Goal: Information Seeking & Learning: Learn about a topic

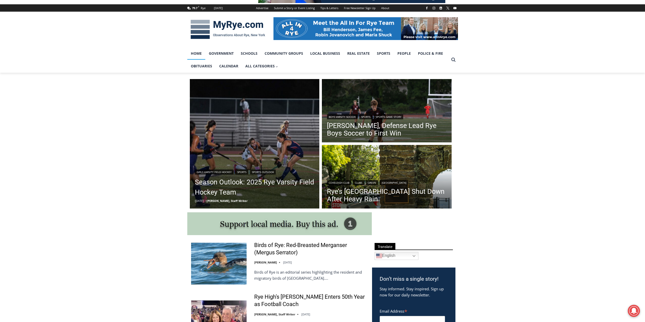
scroll to position [76, 0]
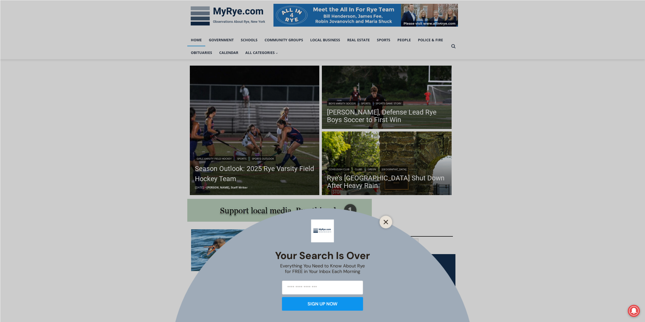
click at [388, 221] on icon "Close" at bounding box center [386, 222] width 5 height 5
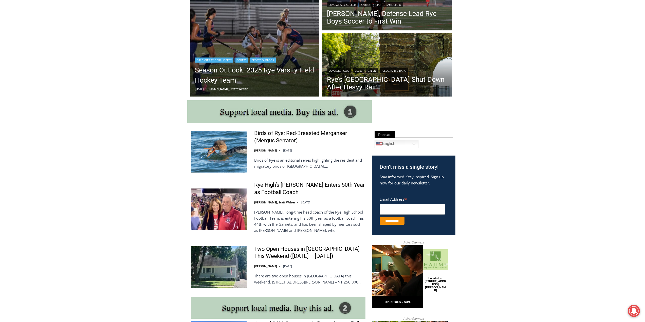
scroll to position [177, 0]
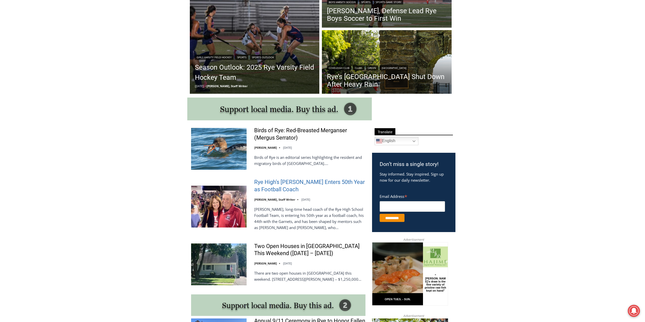
click at [280, 183] on link "Rye High’s [PERSON_NAME] Enters 50th Year as Football Coach" at bounding box center [309, 186] width 111 height 14
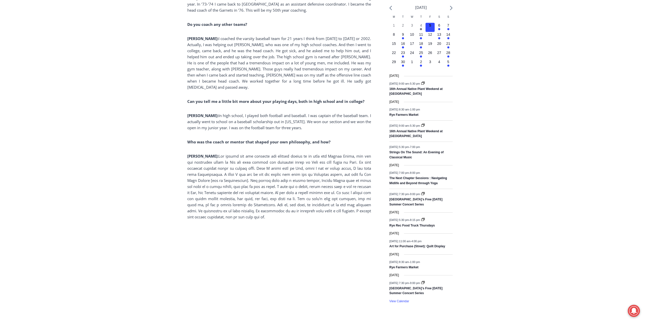
scroll to position [599, 0]
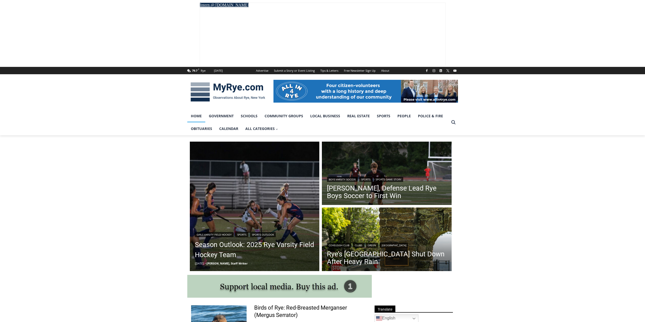
click at [265, 114] on link "Community Groups" at bounding box center [284, 116] width 46 height 13
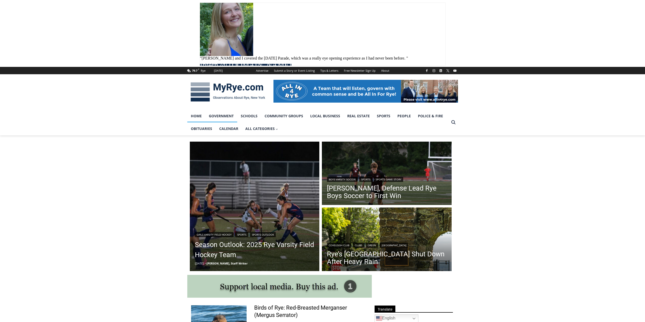
drag, startPoint x: 0, startPoint y: 0, endPoint x: 227, endPoint y: 114, distance: 254.0
click at [227, 114] on link "Government" at bounding box center [221, 116] width 32 height 13
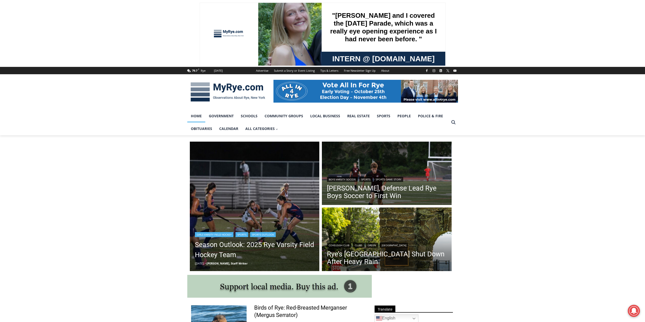
click at [265, 170] on img "Read More Season Outlook: 2025 Rye Varsity Field Hockey Team" at bounding box center [255, 207] width 130 height 130
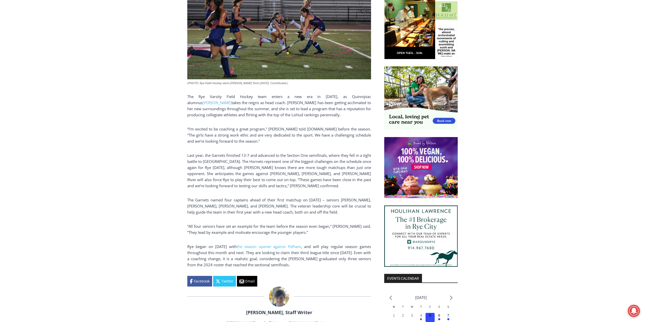
scroll to position [270, 0]
